Goal: Transaction & Acquisition: Purchase product/service

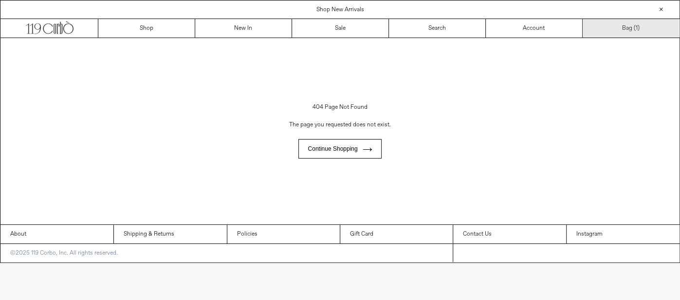
click at [628, 24] on link "Bag ( 1 )" at bounding box center [631, 28] width 97 height 19
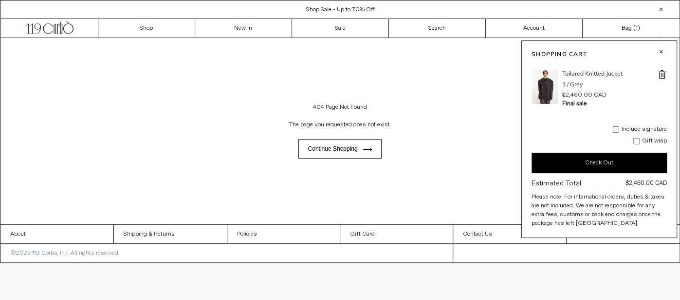
click at [594, 72] on h3 "Tailored Knitted Jacket" at bounding box center [593, 74] width 60 height 8
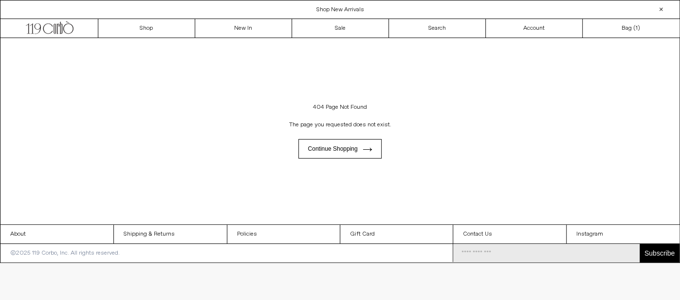
click at [0, 0] on div "POPUP Form" at bounding box center [0, 0] width 0 height 0
click at [642, 8] on div "Shop New Arrivals" at bounding box center [340, 9] width 680 height 9
click at [660, 10] on div at bounding box center [662, 9] width 12 height 12
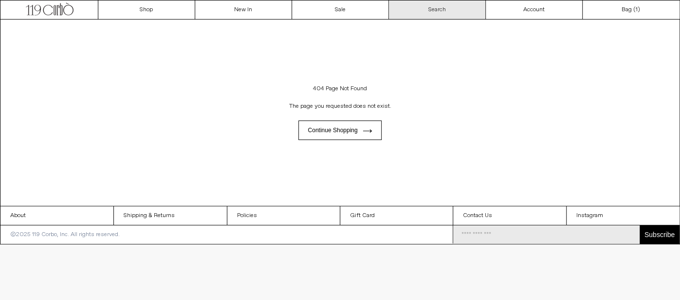
click at [442, 12] on link "Search" at bounding box center [437, 9] width 97 height 19
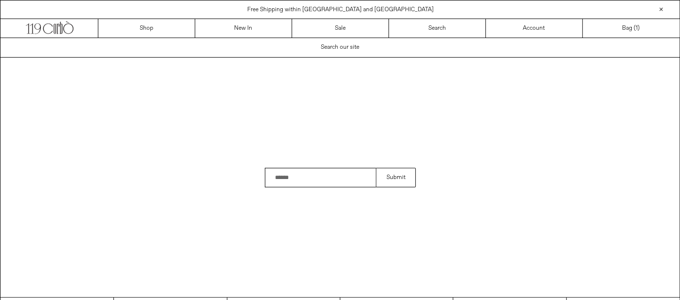
click at [329, 171] on input "Search" at bounding box center [321, 177] width 112 height 19
type input "**********"
click at [376, 168] on button "Submit" at bounding box center [395, 177] width 39 height 19
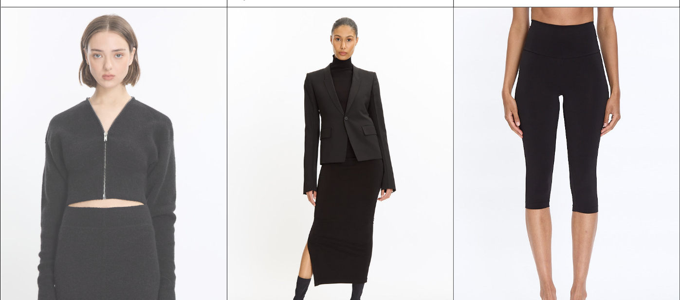
scroll to position [968, 0]
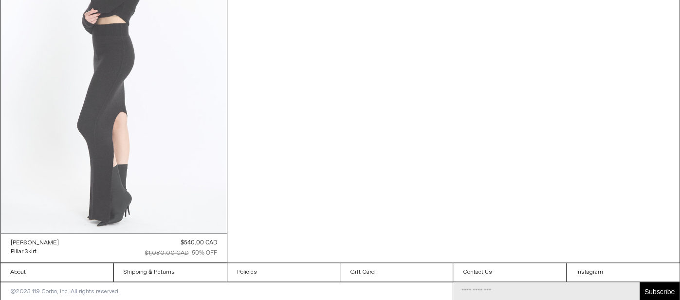
click at [148, 149] on at bounding box center [114, 63] width 226 height 339
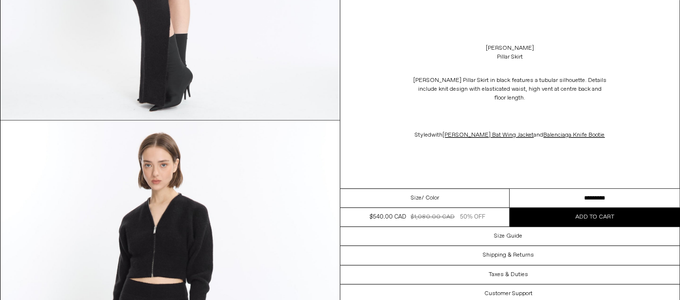
scroll to position [43, 0]
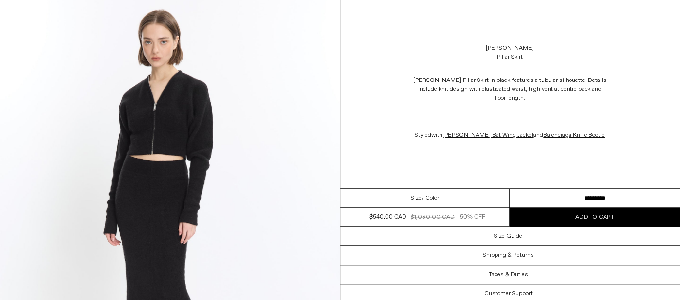
scroll to position [483, 0]
